Goal: Find specific page/section: Find specific page/section

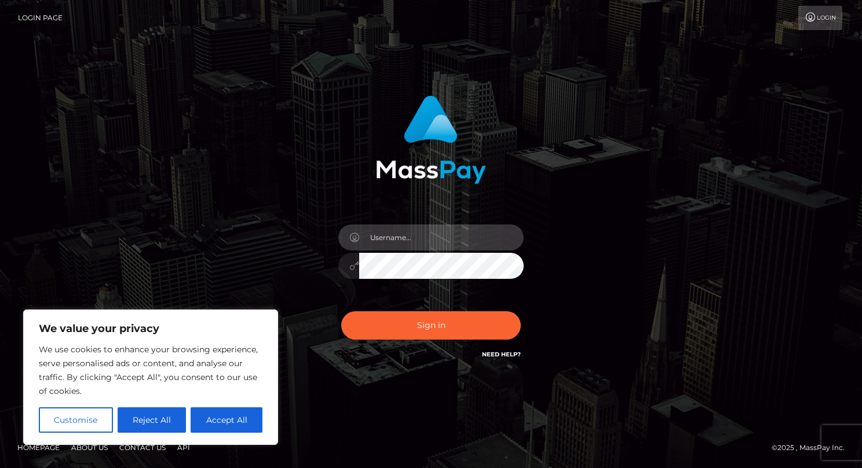
click at [413, 241] on input "text" at bounding box center [441, 238] width 164 height 26
type input "drew guizzetti"
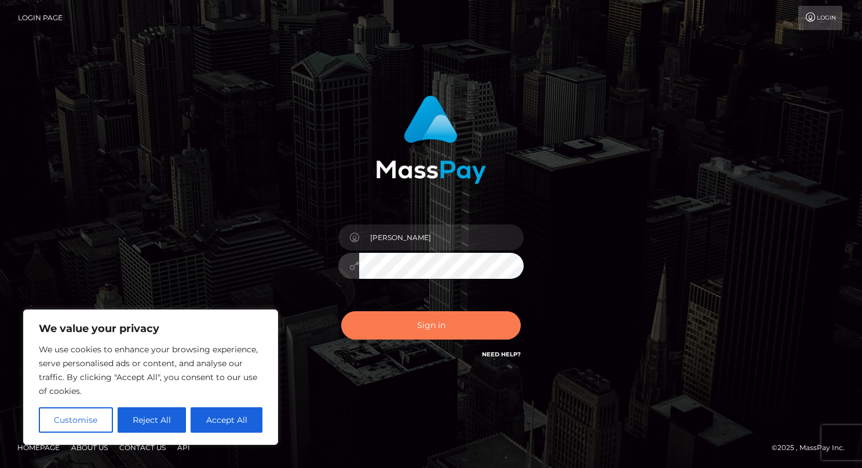
click at [430, 319] on button "Sign in" at bounding box center [431, 326] width 180 height 28
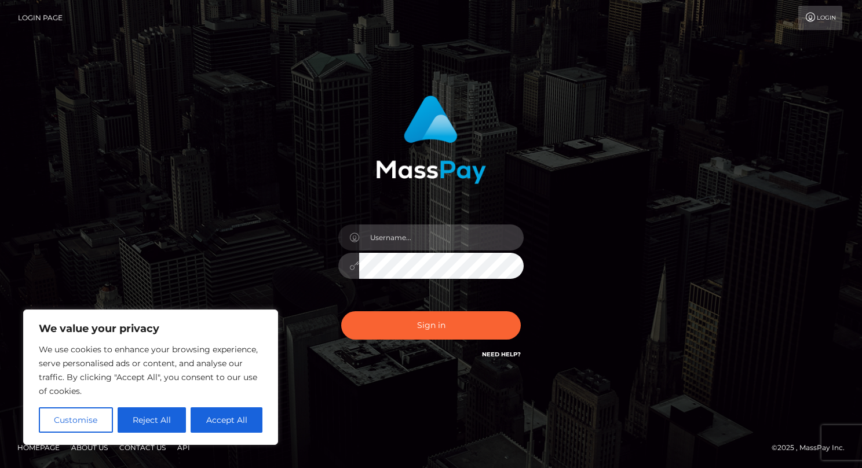
click at [414, 241] on input "text" at bounding box center [441, 238] width 164 height 26
type input "drew guizzetti"
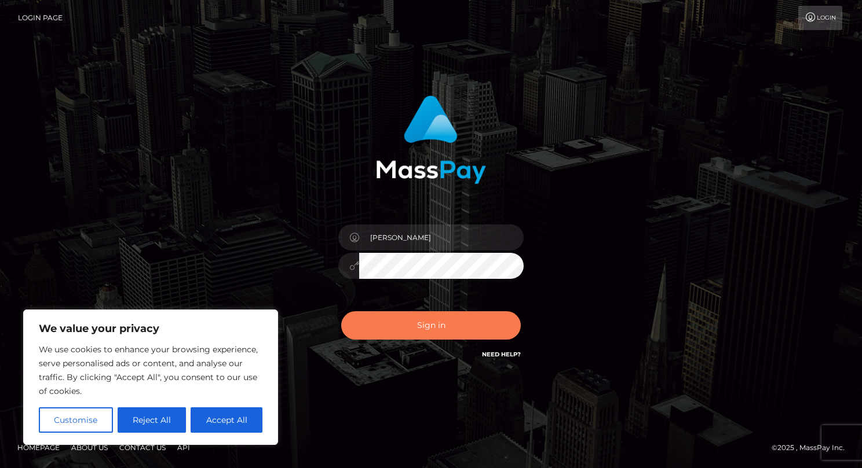
click at [402, 323] on button "Sign in" at bounding box center [431, 326] width 180 height 28
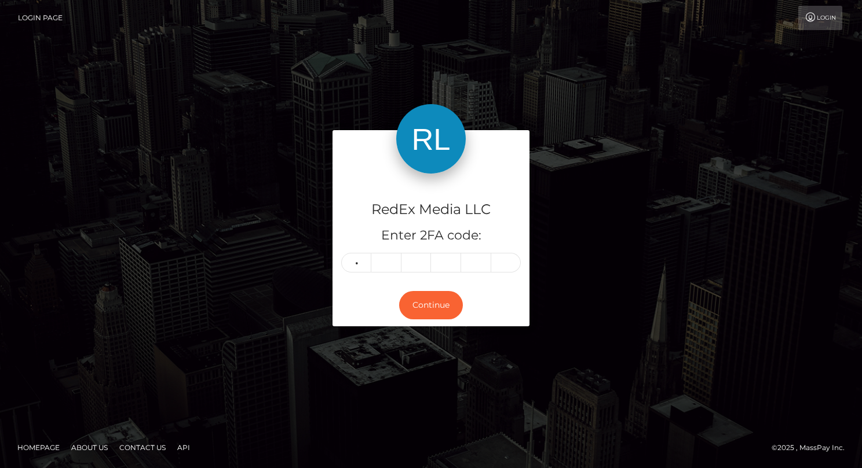
type input "8"
type input "2"
type input "5"
type input "3"
type input "2"
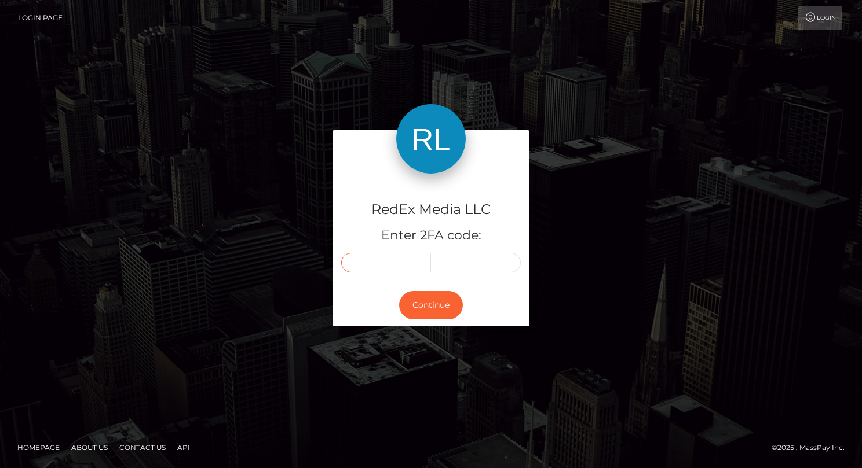
type input "8"
type input "4"
type input "2"
type input "5"
type input "3"
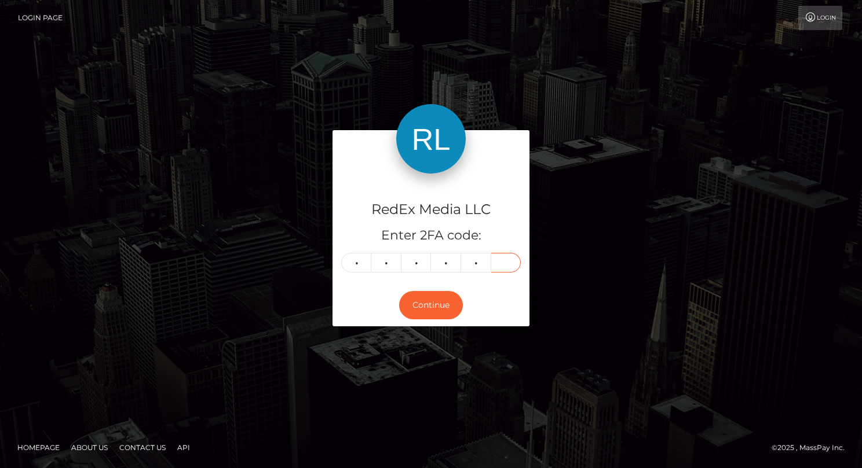
type input "2"
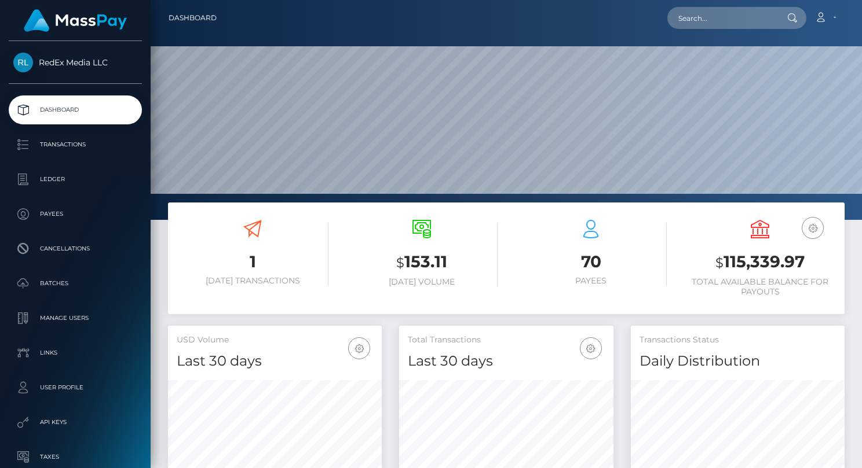
scroll to position [205, 214]
click at [53, 145] on p "Transactions" at bounding box center [75, 144] width 124 height 17
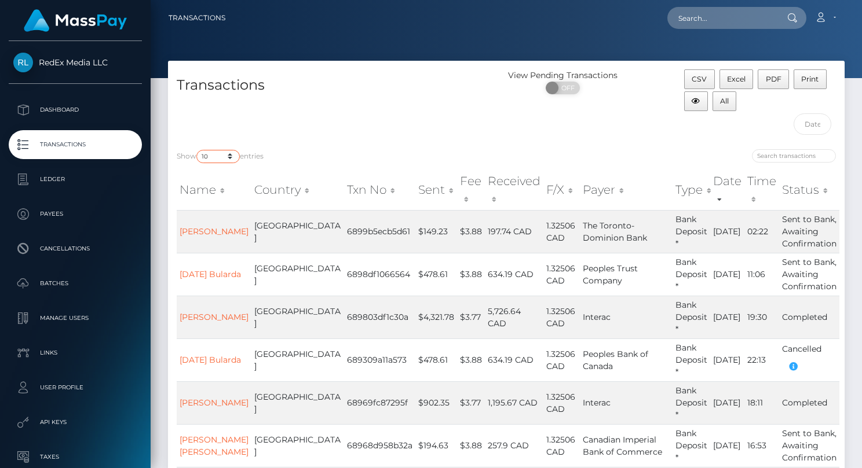
click at [223, 159] on select "10 25 50 100 250 500 1,000 3,500" at bounding box center [217, 156] width 43 height 13
select select "1000"
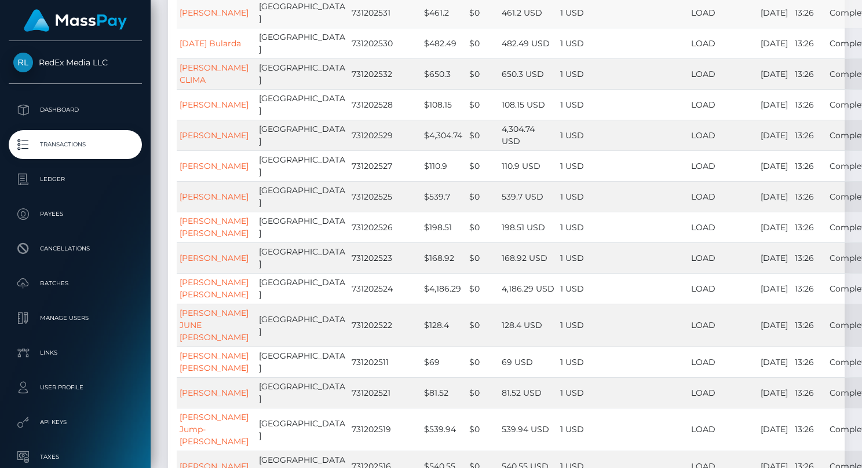
scroll to position [3505, 0]
click at [349, 28] on td "731202531" at bounding box center [385, 13] width 72 height 31
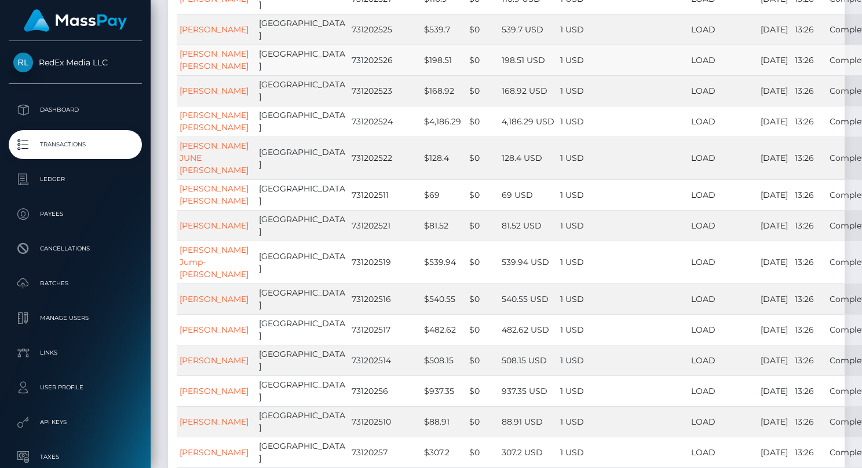
scroll to position [3671, 0]
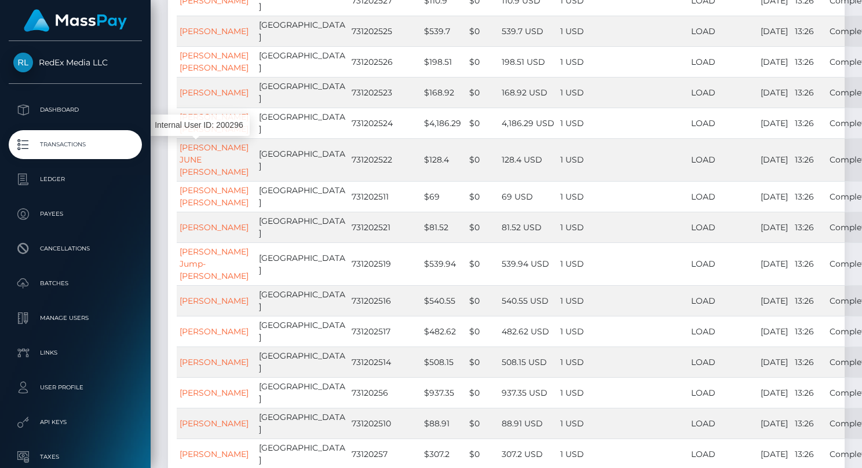
drag, startPoint x: 225, startPoint y: 156, endPoint x: 179, endPoint y: 147, distance: 46.7
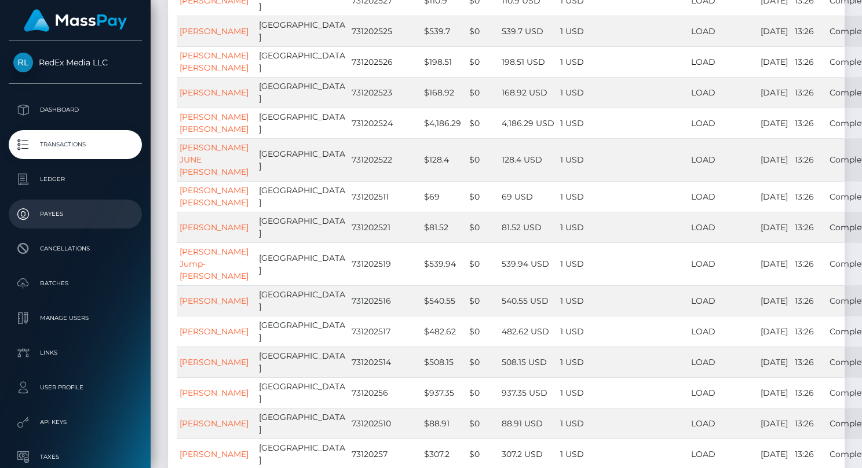
click at [57, 214] on p "Payees" at bounding box center [75, 214] width 124 height 17
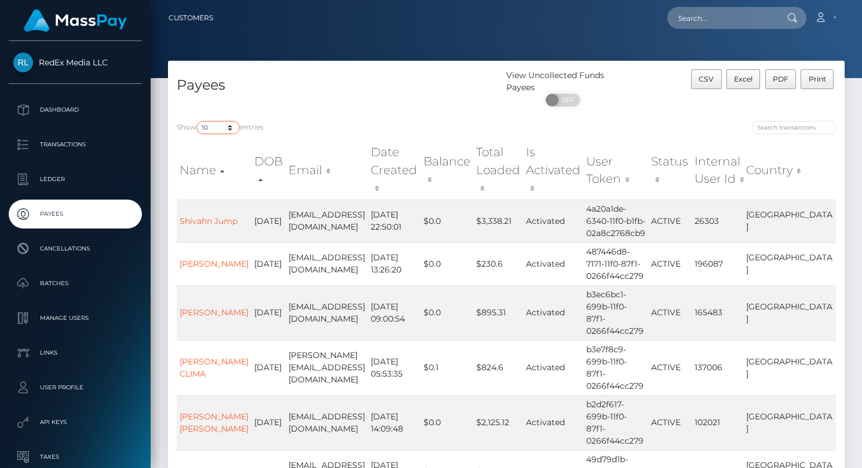
click at [214, 129] on select "10 25 50 100 250" at bounding box center [217, 127] width 43 height 13
select select "100"
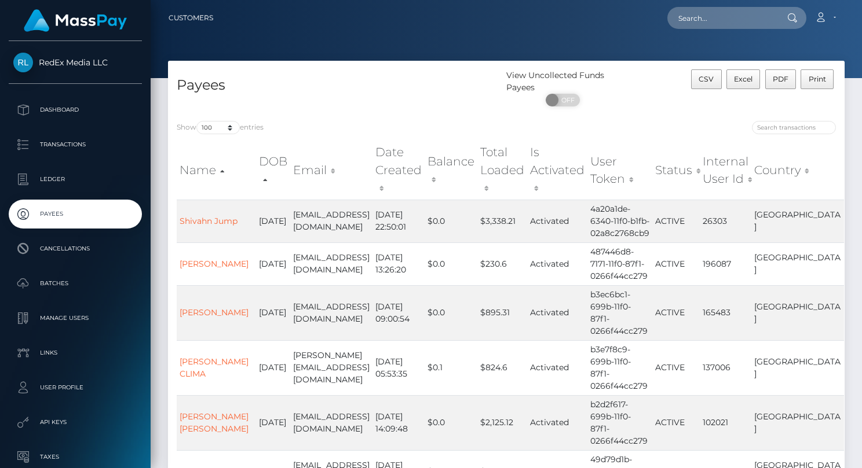
click at [381, 124] on div "Show 10 25 50 100 250 entries" at bounding box center [337, 129] width 321 height 16
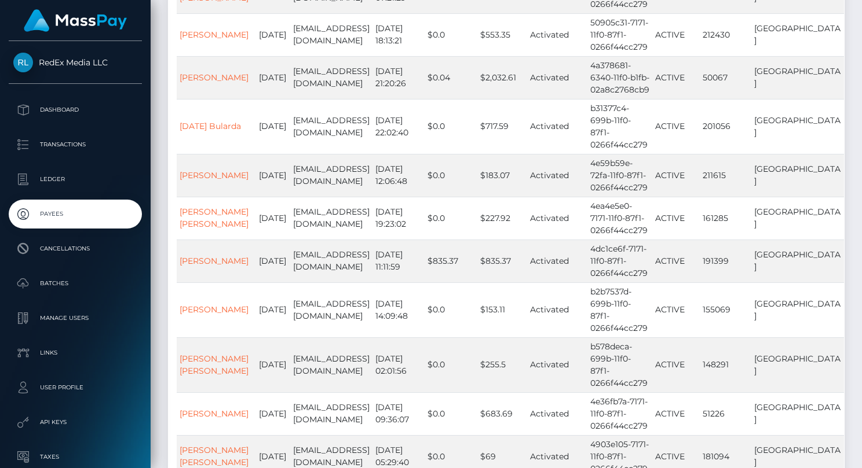
scroll to position [2955, 0]
click at [67, 253] on p "Cancellations" at bounding box center [75, 248] width 124 height 17
